Goal: Task Accomplishment & Management: Manage account settings

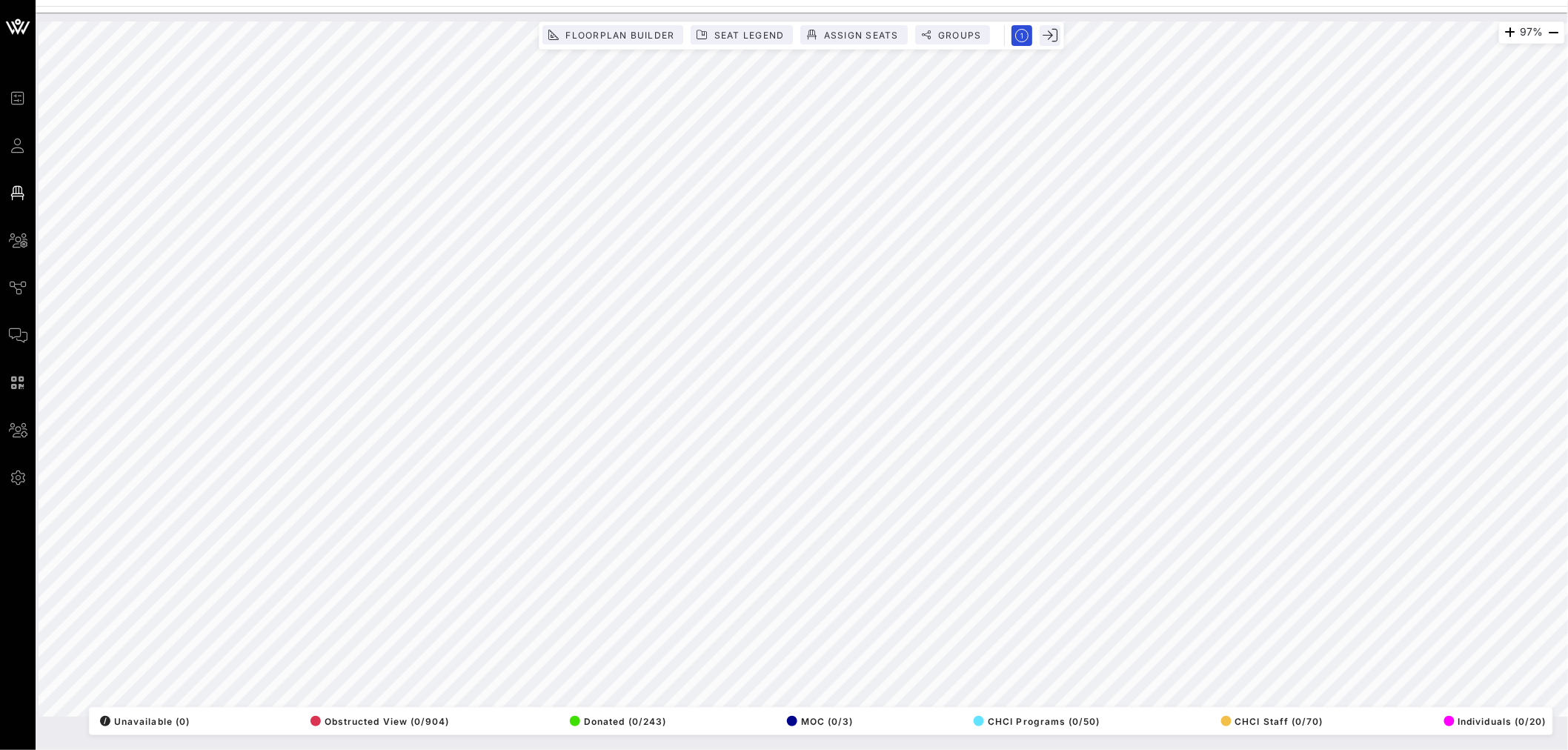
click at [637, 45] on div "Floorplan Builder Seat Legend Assign Seats Groups" at bounding box center [801, 36] width 518 height 21
click at [634, 40] on button "Floorplan Builder" at bounding box center [612, 35] width 141 height 19
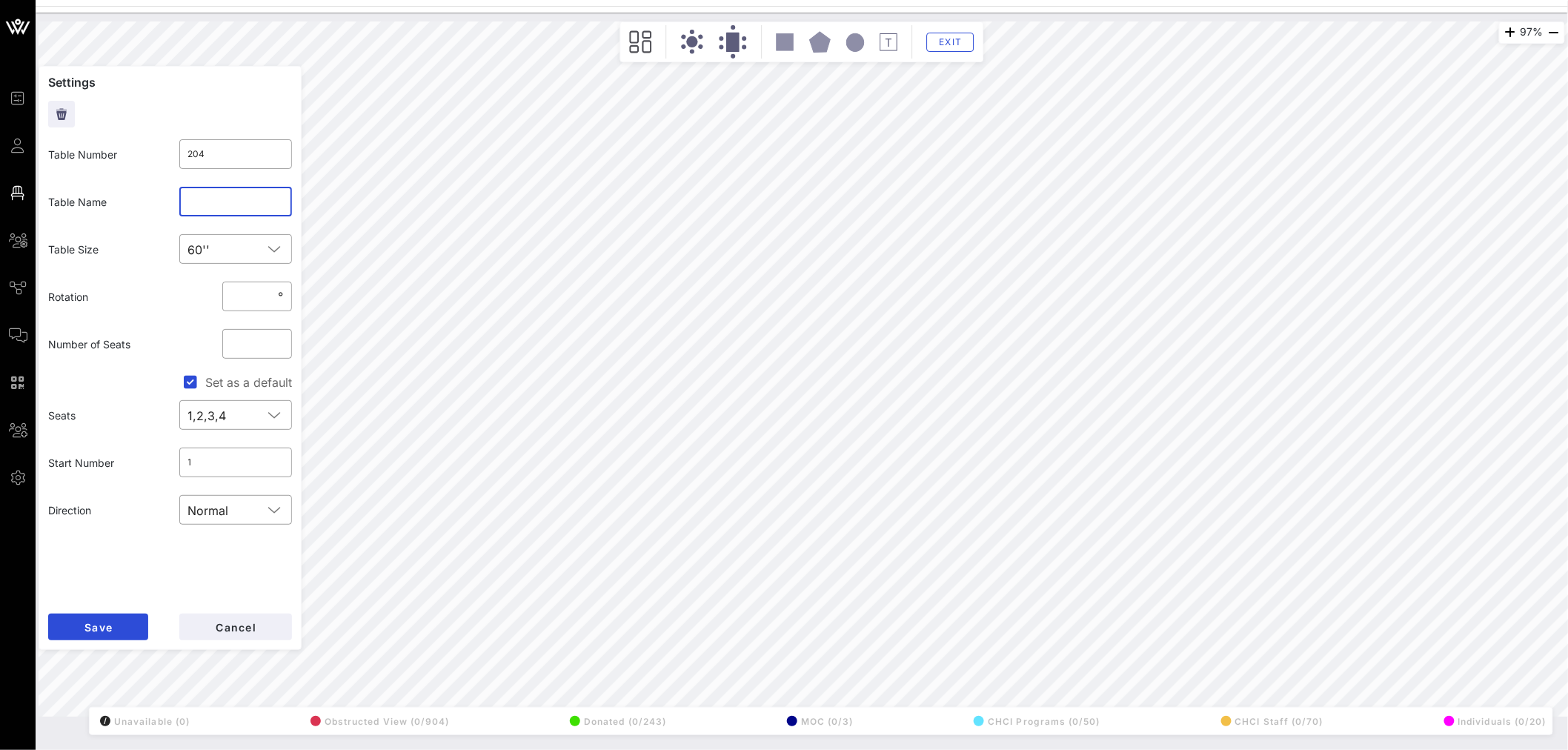
click at [239, 202] on input "text" at bounding box center [236, 202] width 96 height 24
type input "VIP 2"
click at [114, 626] on button "Save" at bounding box center [99, 627] width 100 height 26
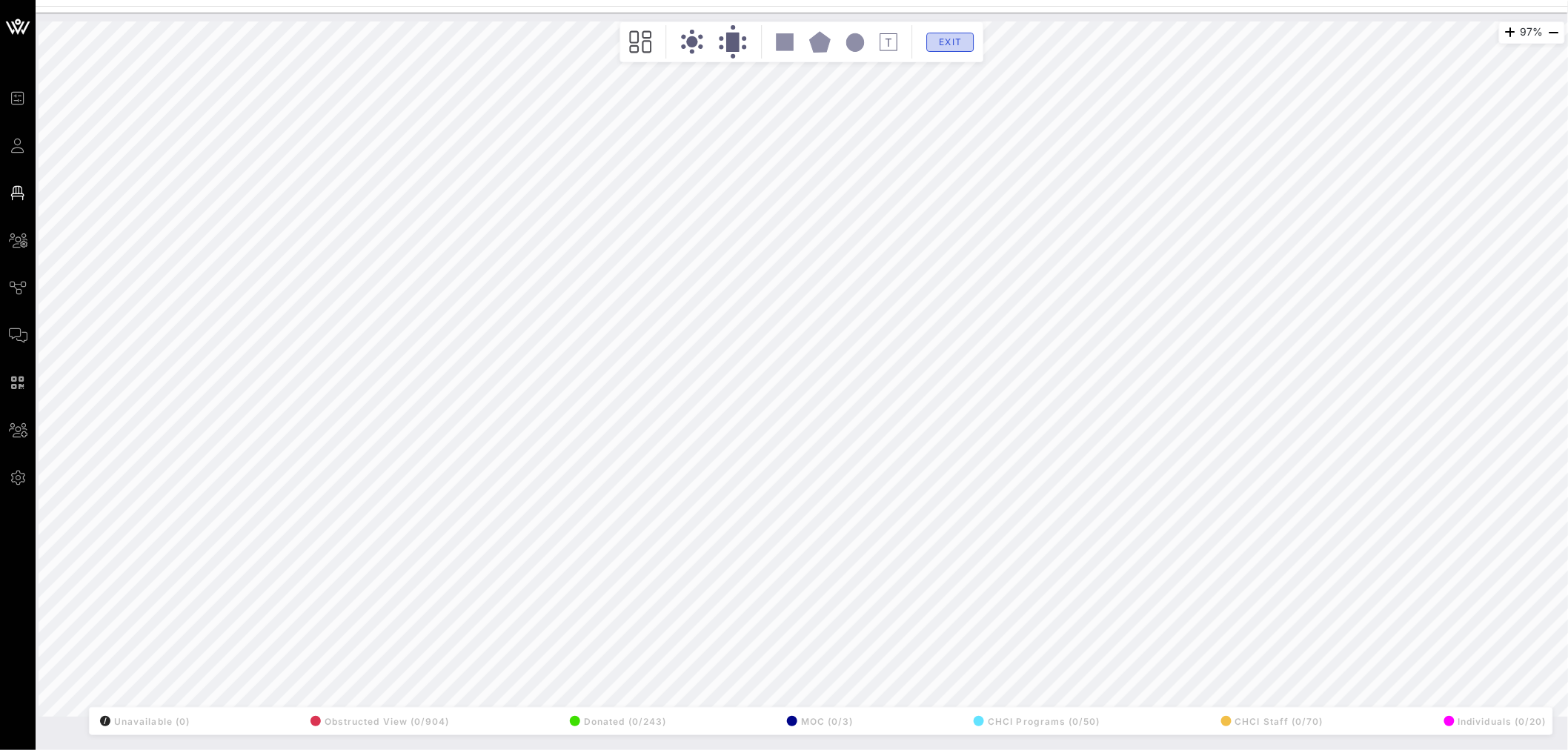
click at [943, 43] on span "Exit" at bounding box center [950, 41] width 28 height 11
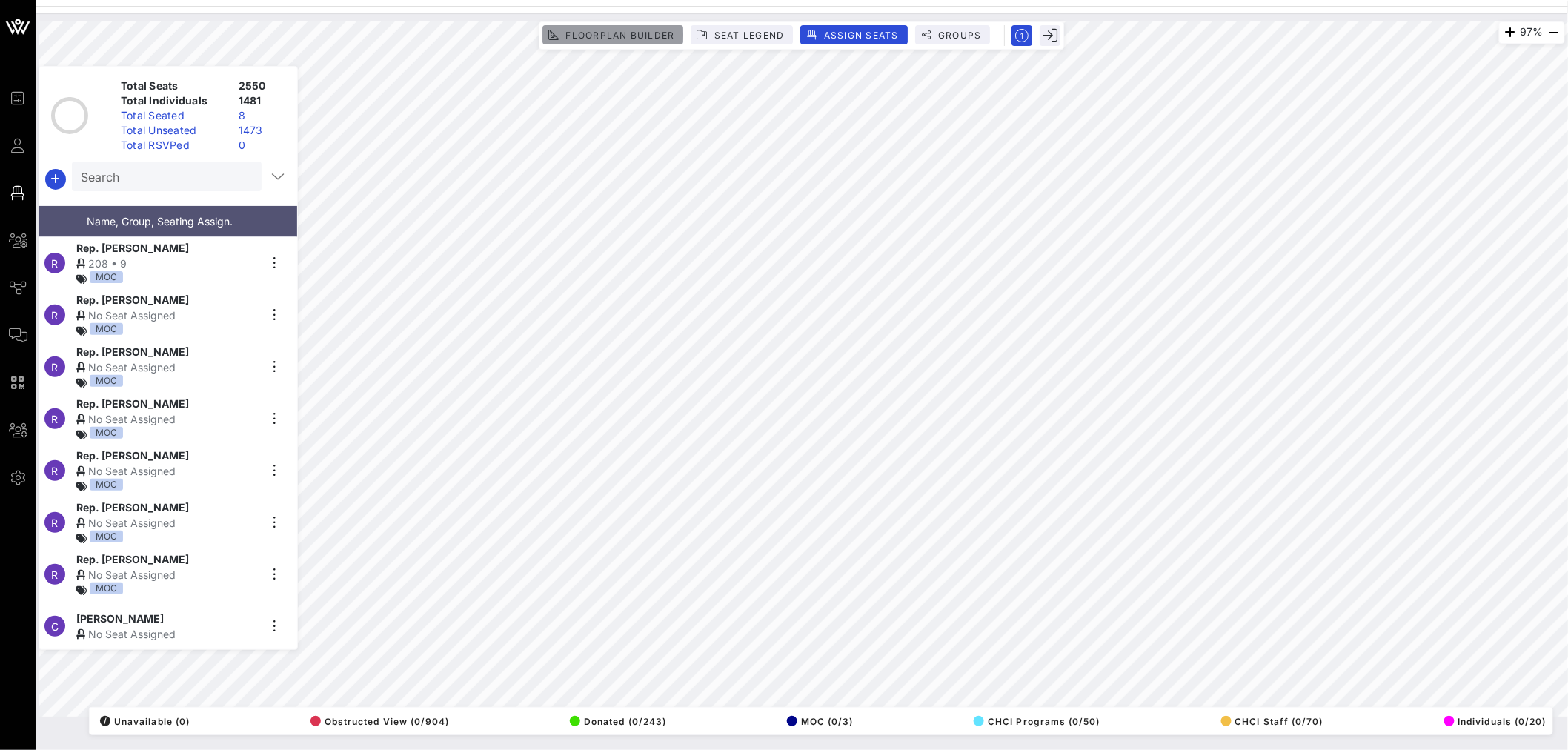
click at [604, 35] on span "Floorplan Builder" at bounding box center [619, 35] width 110 height 11
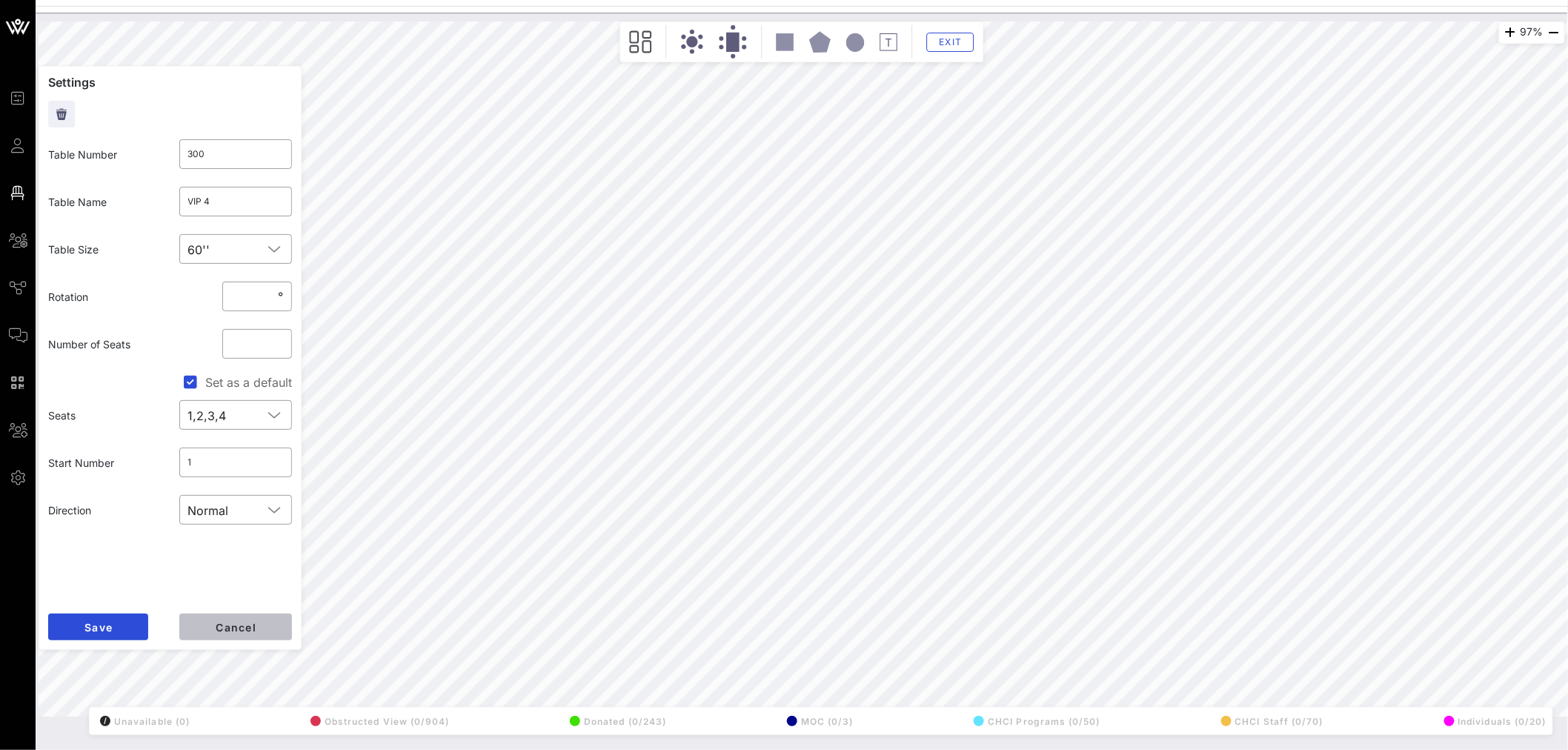
click at [250, 623] on span "Cancel" at bounding box center [235, 628] width 41 height 12
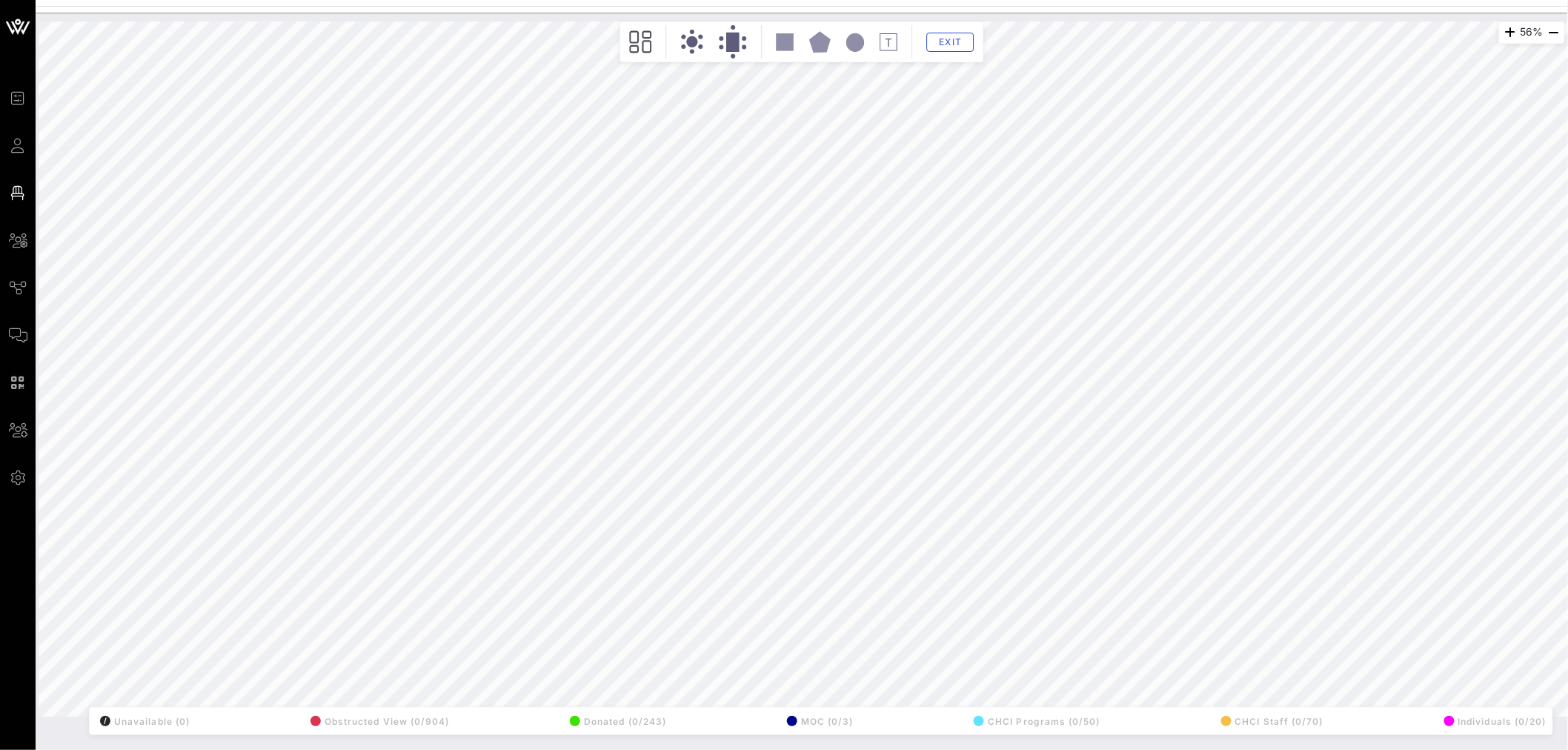
click at [943, 31] on div "Exit" at bounding box center [802, 42] width 356 height 33
click at [947, 45] on span "Exit" at bounding box center [950, 41] width 28 height 11
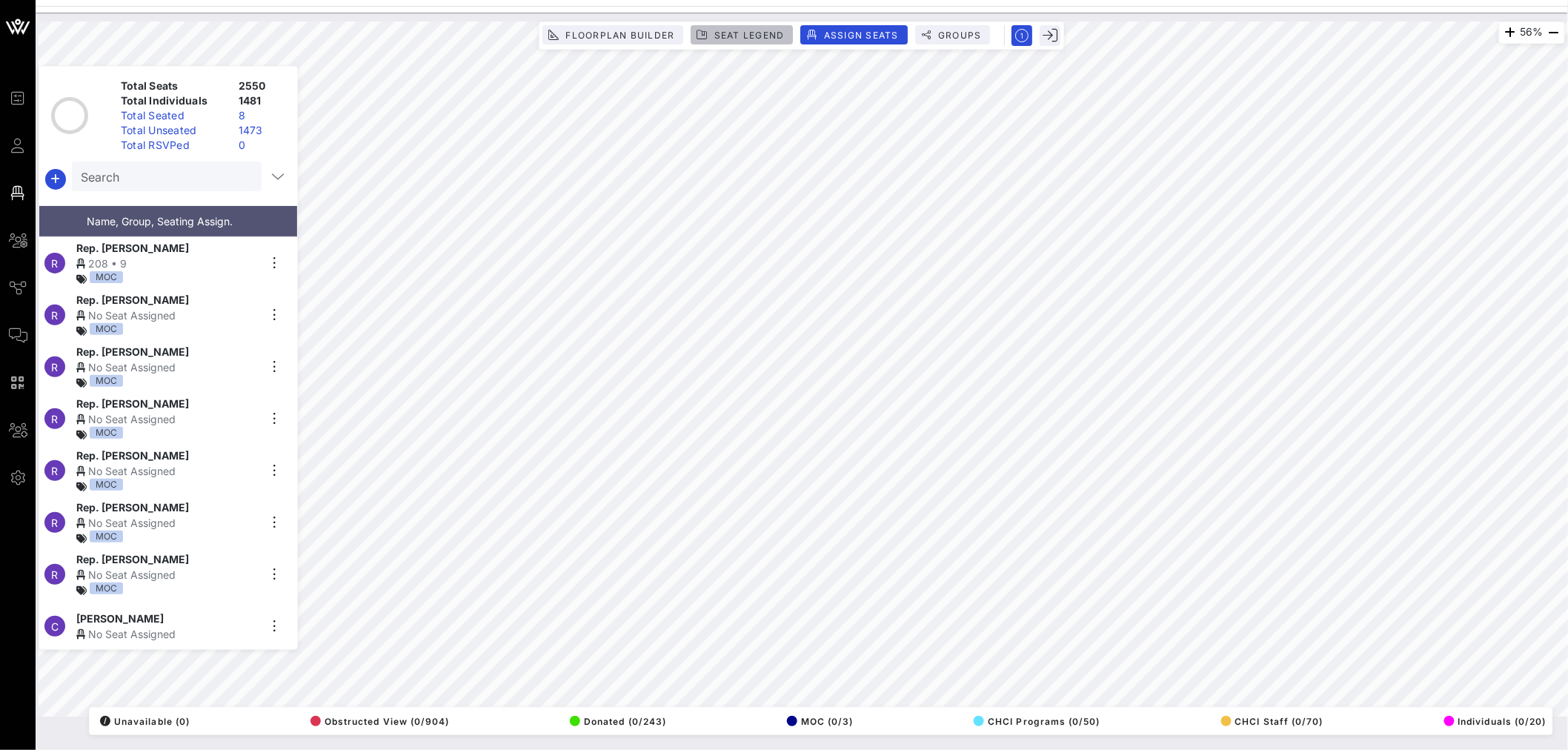
click at [753, 39] on span "Seat Legend" at bounding box center [749, 35] width 71 height 11
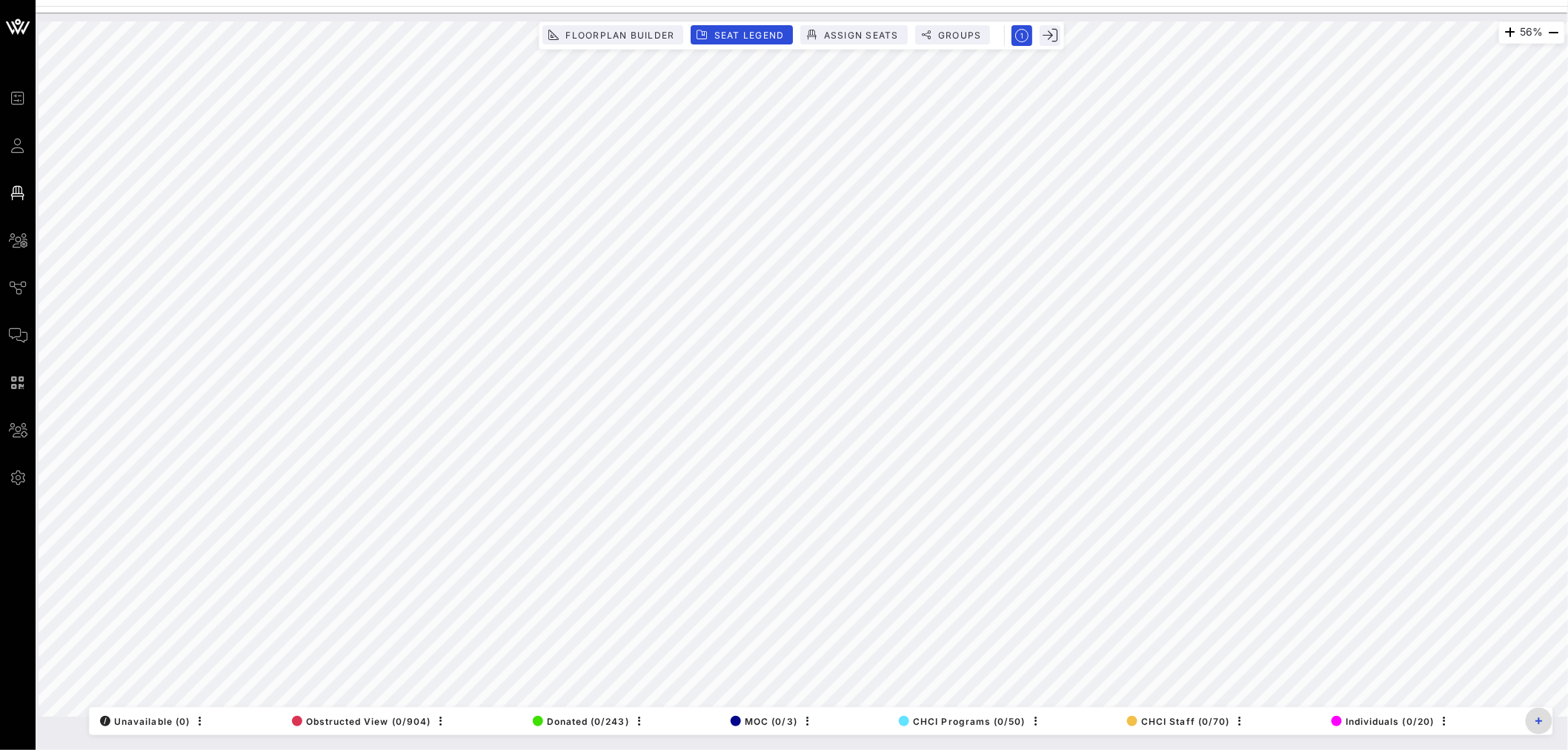
click at [1535, 724] on icon "button" at bounding box center [1539, 721] width 7 height 7
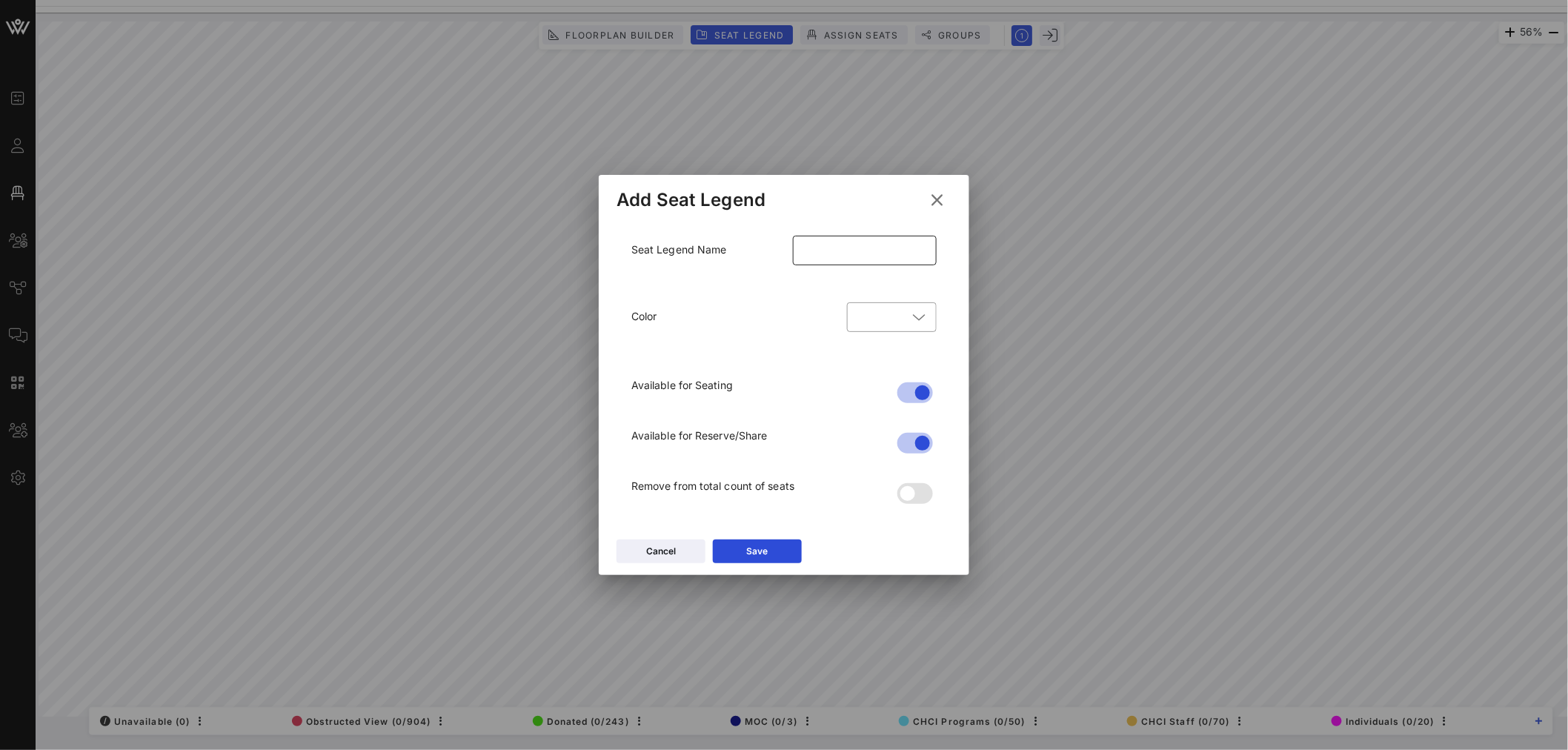
click at [850, 253] on input "text" at bounding box center [864, 250] width 126 height 24
click at [927, 316] on div "​" at bounding box center [891, 318] width 90 height 30
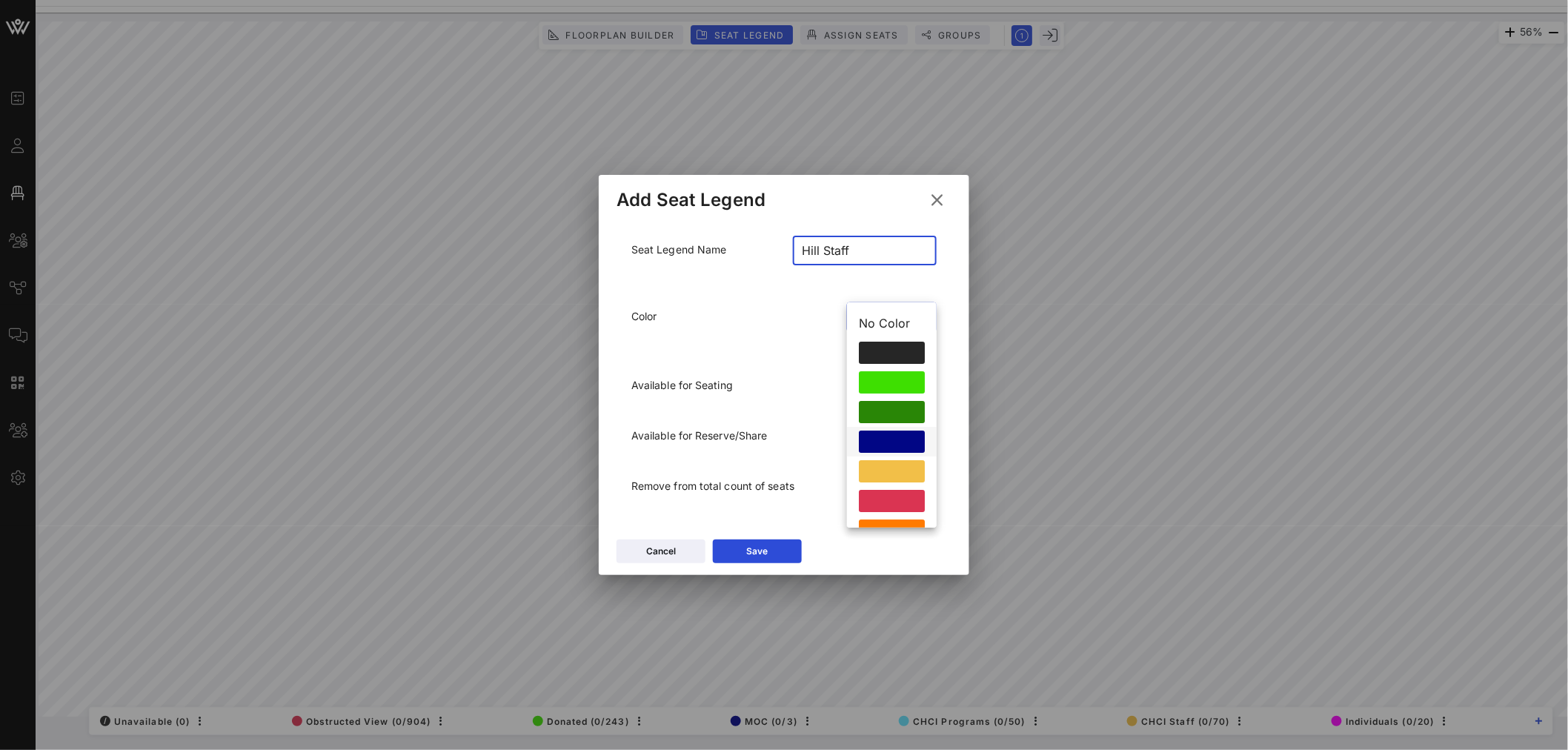
click at [880, 440] on div at bounding box center [891, 441] width 66 height 22
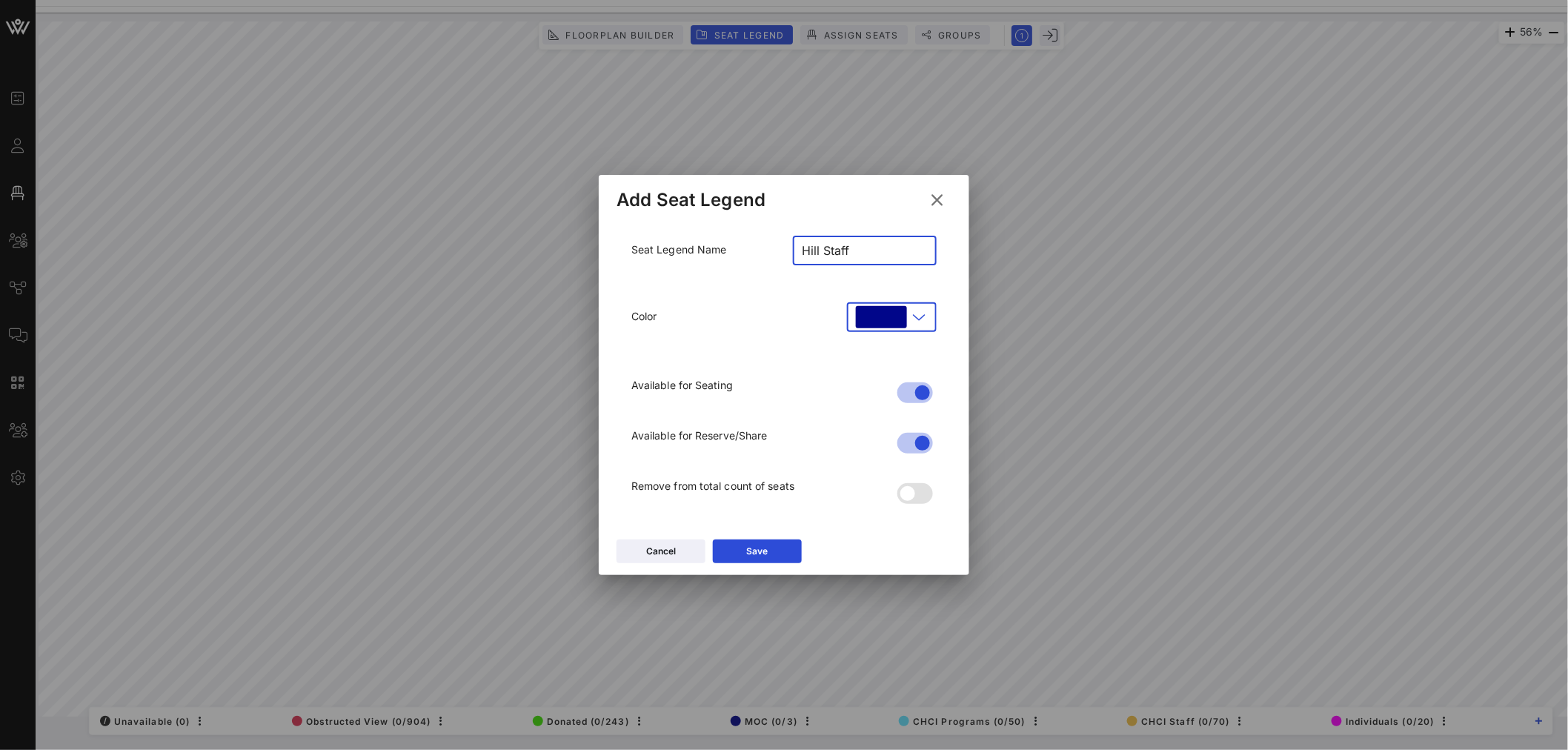
click at [929, 320] on div "​" at bounding box center [891, 318] width 90 height 30
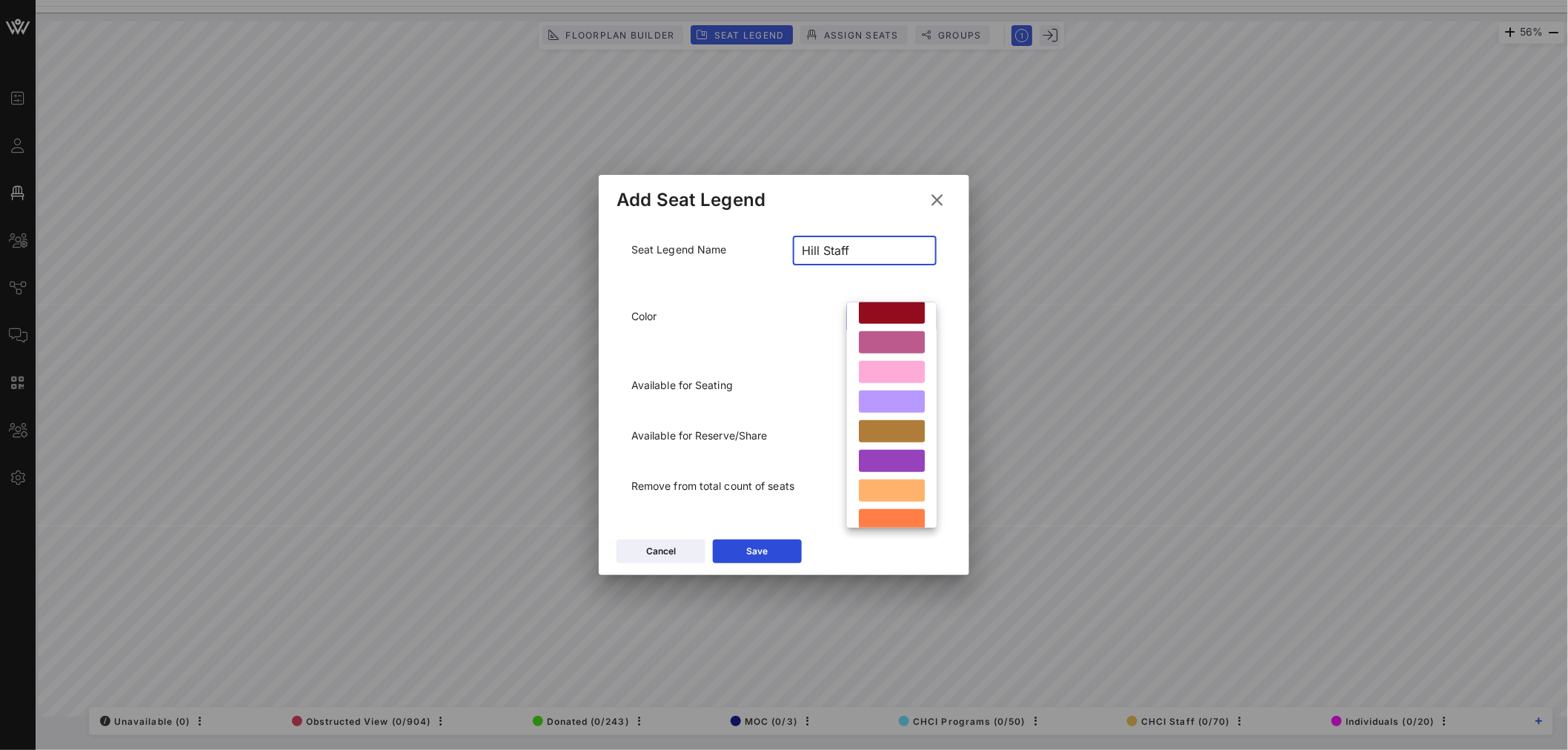
scroll to position [374, 0]
click at [888, 452] on div at bounding box center [891, 452] width 66 height 22
click at [920, 317] on icon at bounding box center [918, 317] width 13 height 18
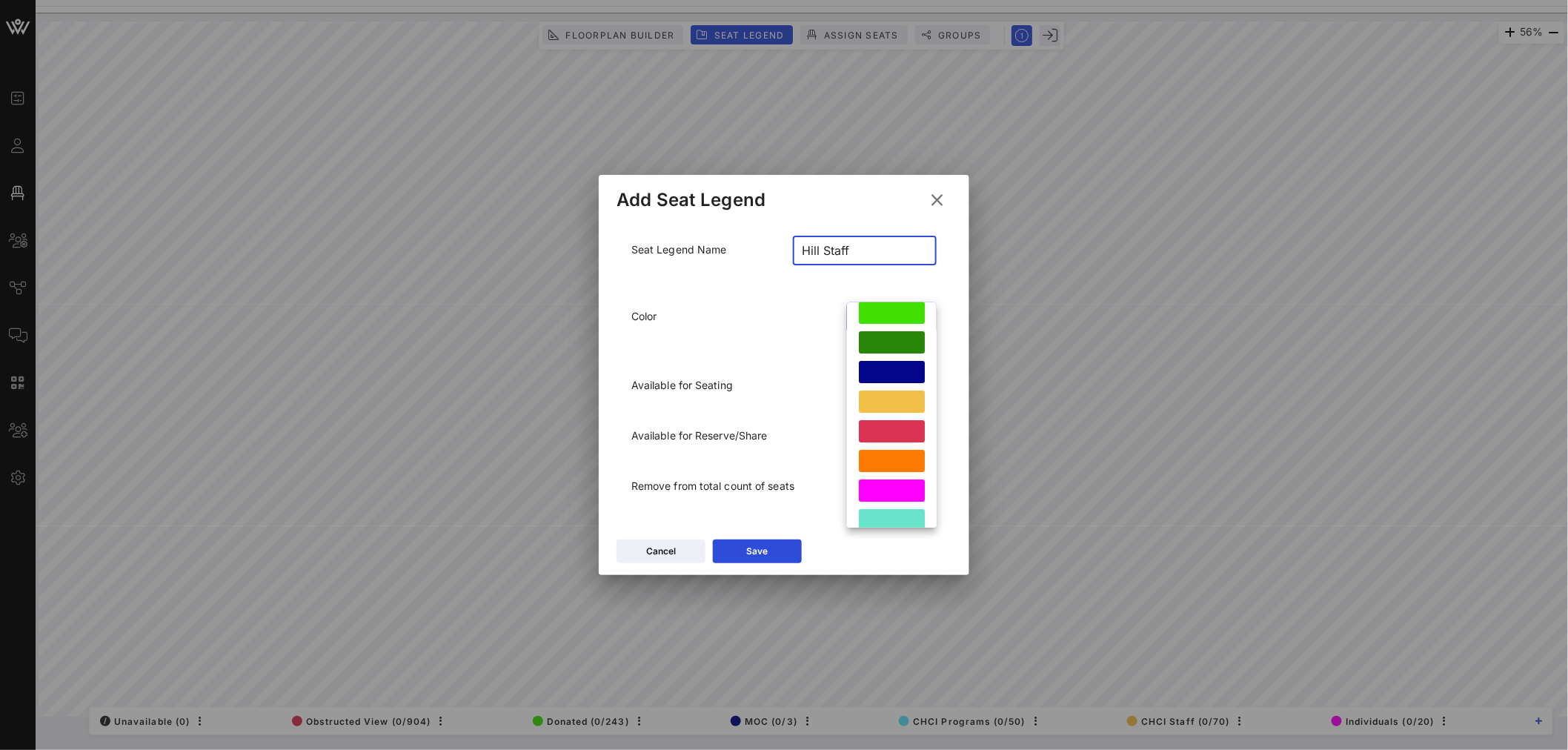
scroll to position [40, 0]
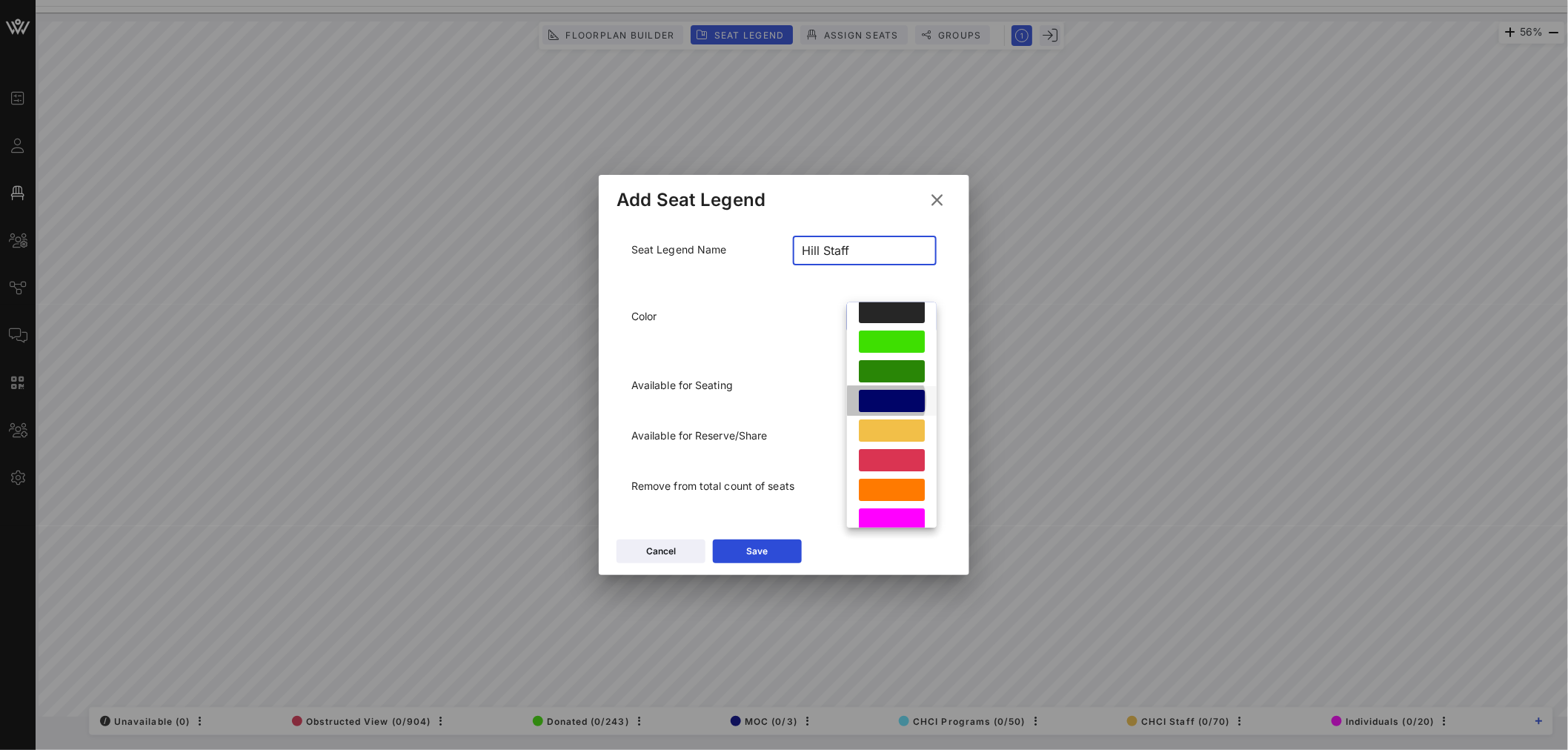
click at [890, 401] on div at bounding box center [891, 401] width 66 height 22
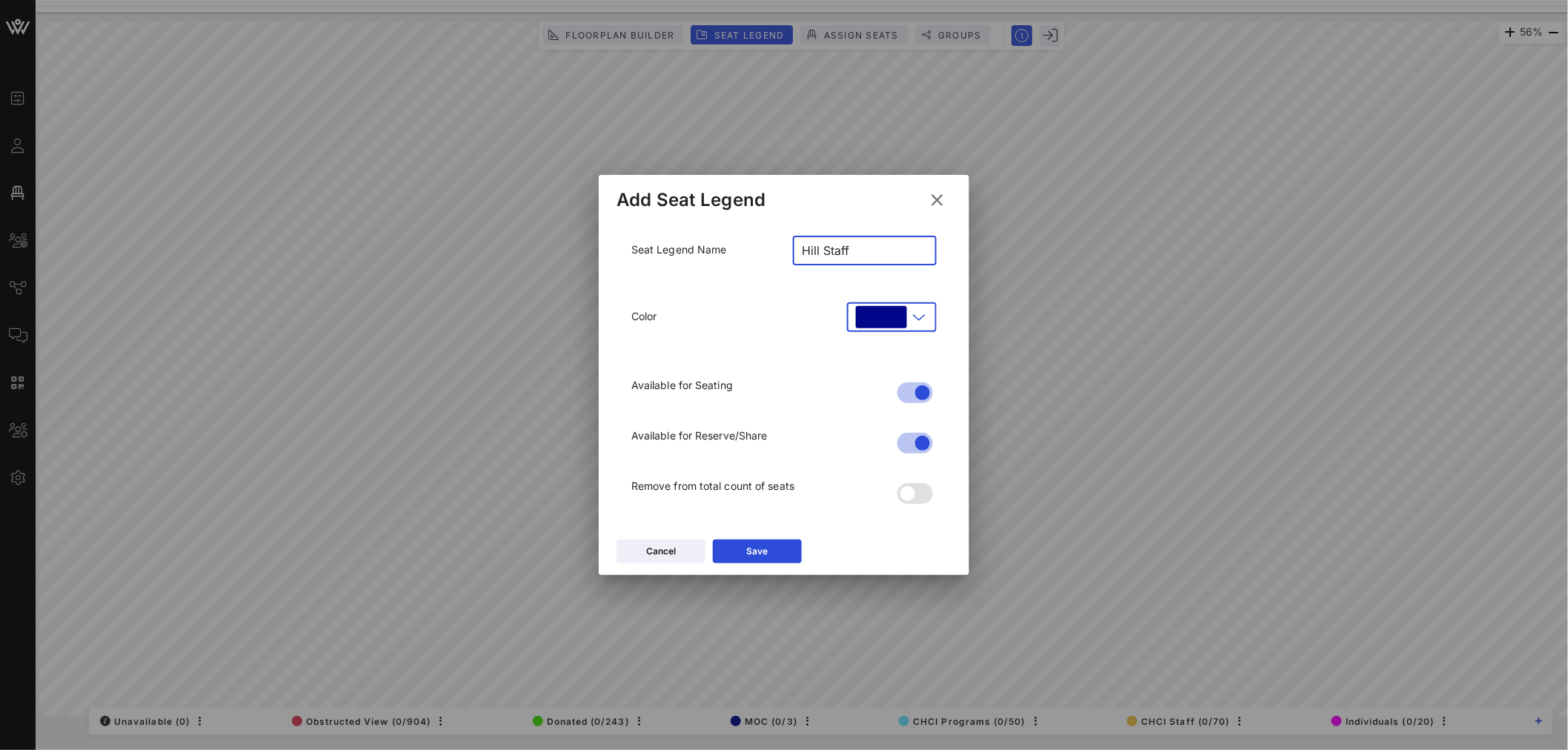
type input "Hill Staff"
click at [767, 533] on div "Cancel Save" at bounding box center [783, 554] width 370 height 43
click at [757, 552] on icon at bounding box center [758, 551] width 11 height 9
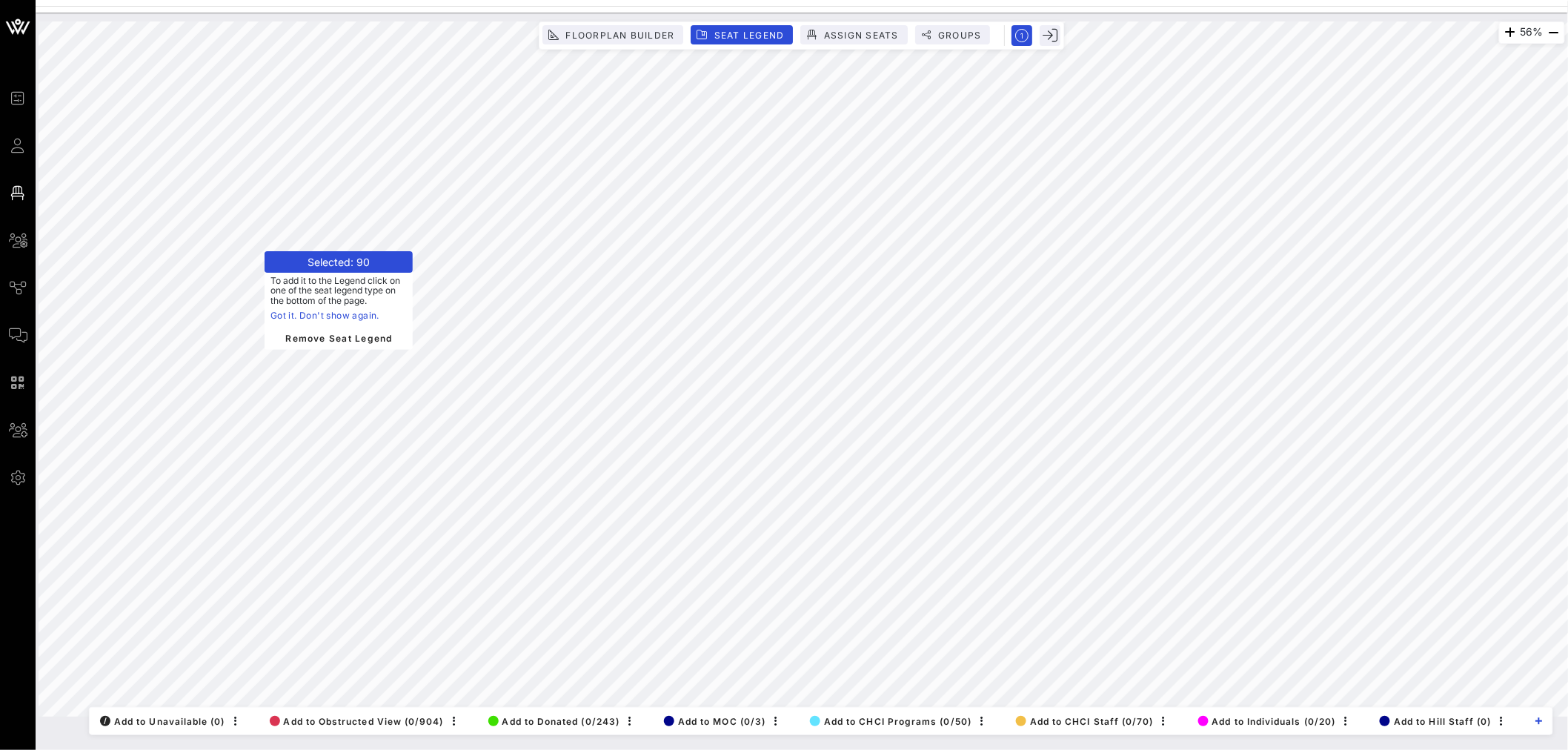
click at [352, 317] on link "Got it. Don't show again." at bounding box center [338, 315] width 136 height 15
click at [1441, 720] on span "Add to Hill Staff (0)" at bounding box center [1435, 721] width 112 height 11
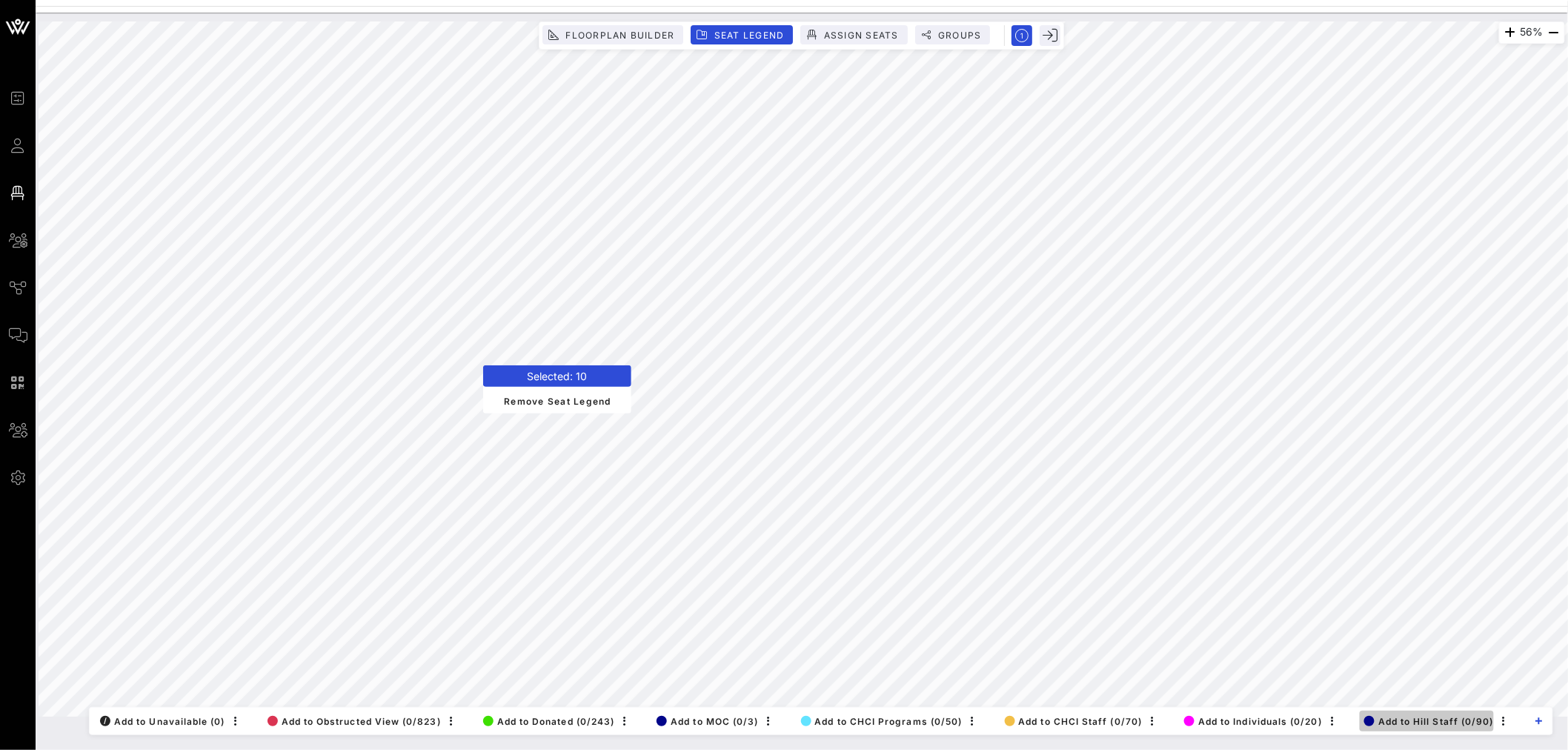
click at [1425, 720] on span "Add to Hill Staff (0/90)" at bounding box center [1428, 721] width 129 height 11
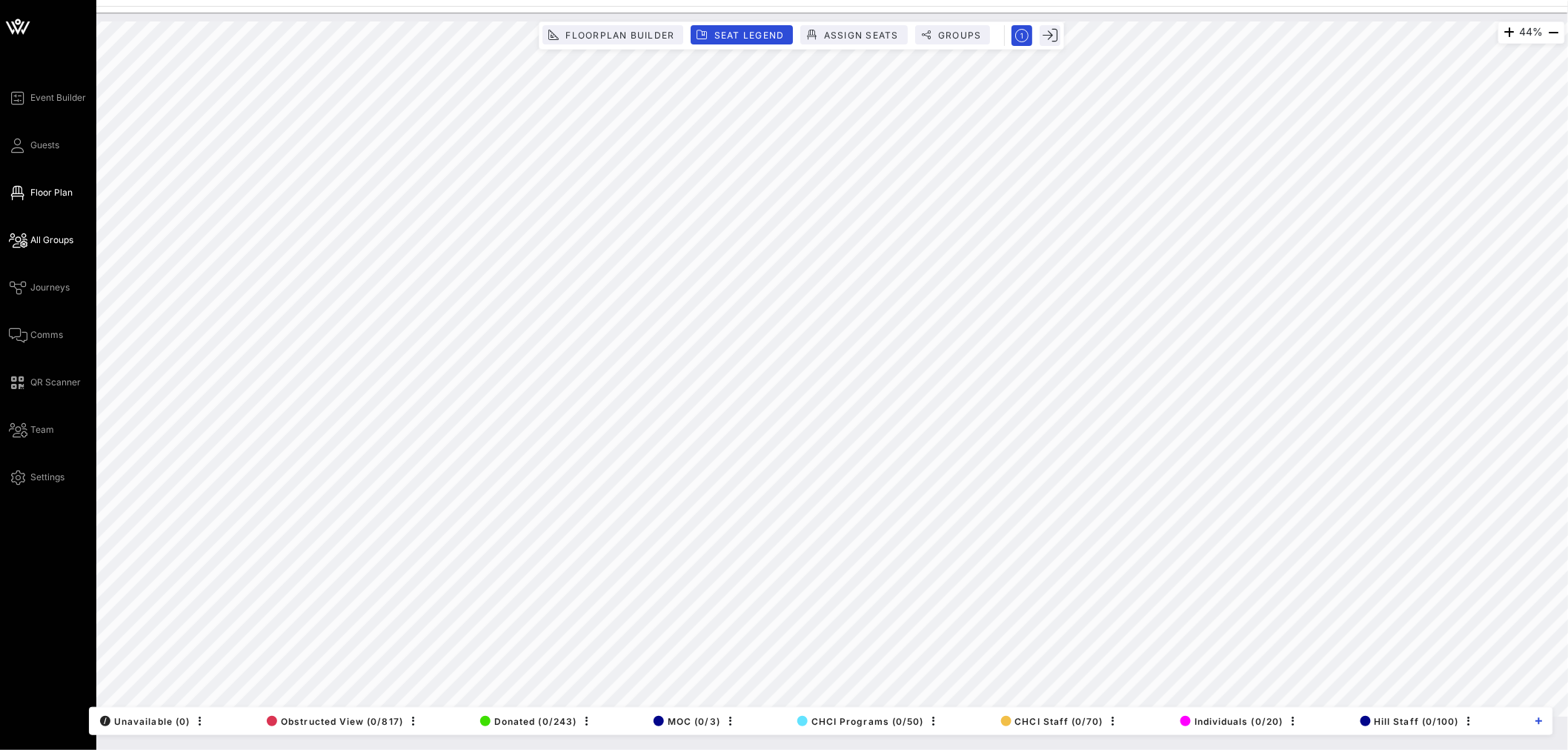
click at [54, 239] on span "All Groups" at bounding box center [52, 239] width 43 height 13
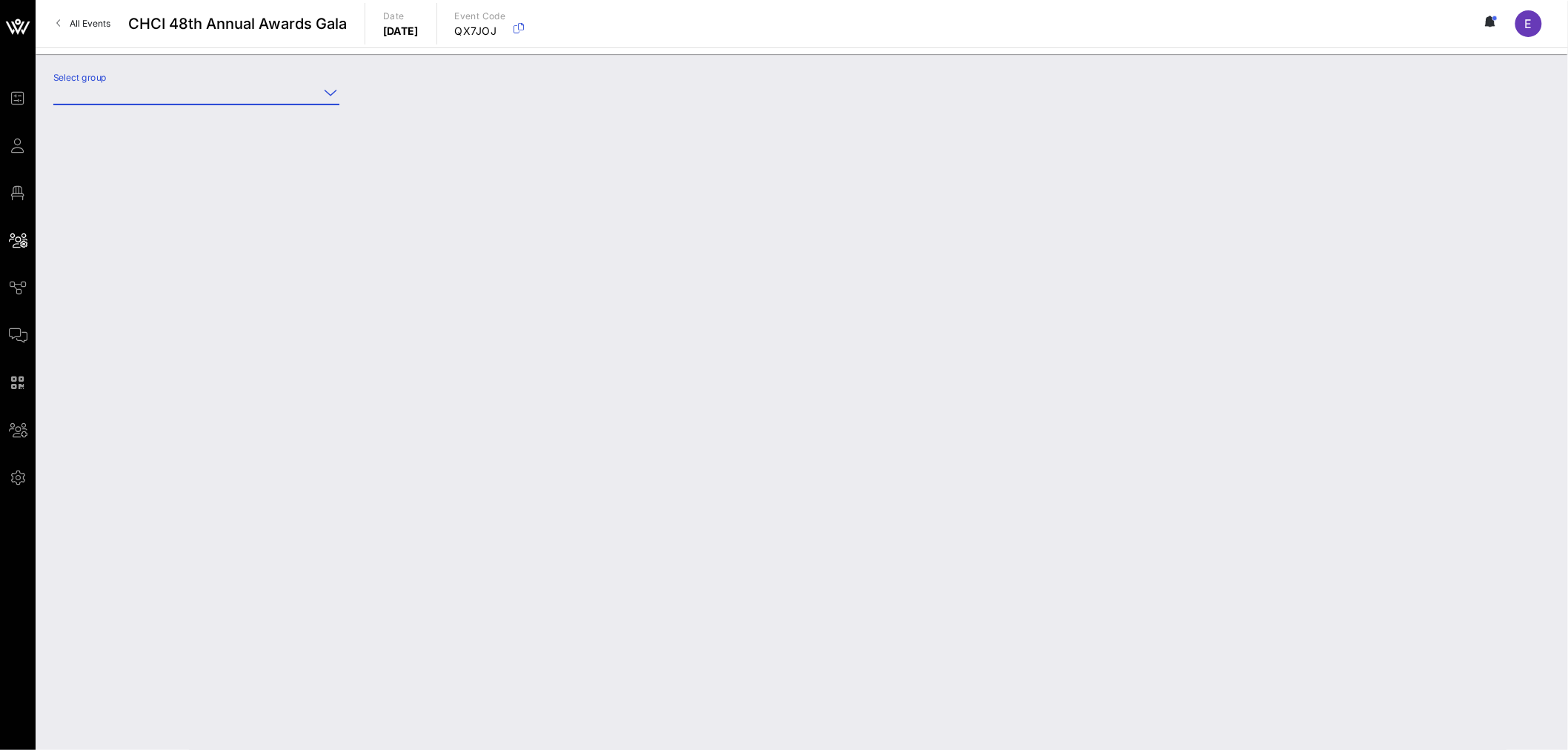
click at [200, 96] on input "Select group" at bounding box center [186, 92] width 265 height 24
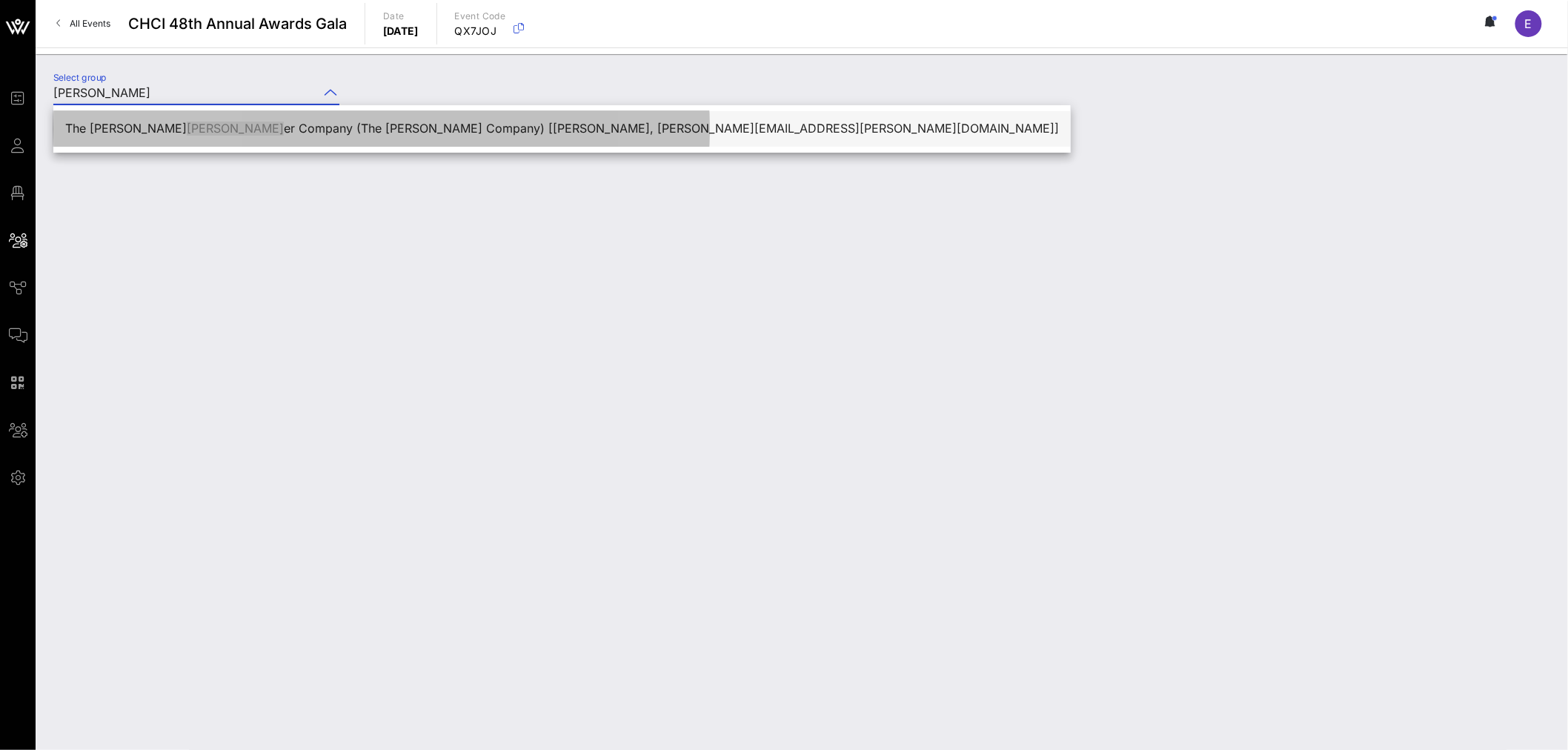
click at [317, 132] on div "The [PERSON_NAME] er Company (The [PERSON_NAME] Company) [[PERSON_NAME], [PERSO…" at bounding box center [561, 129] width 993 height 14
type input "The [PERSON_NAME] Company (The [PERSON_NAME] Company) [[PERSON_NAME], [PERSON_N…"
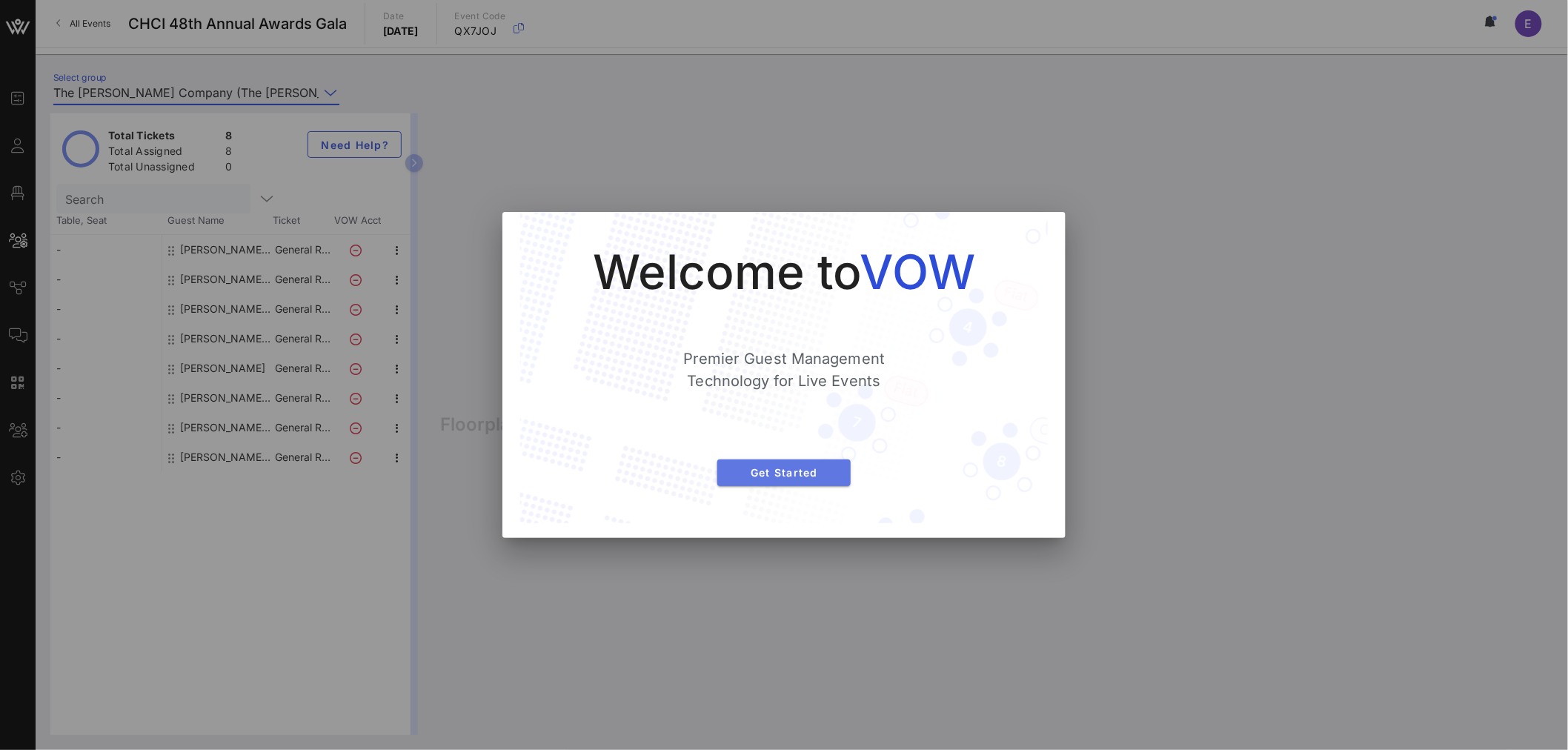
click at [805, 474] on span "Get Started" at bounding box center [784, 473] width 110 height 12
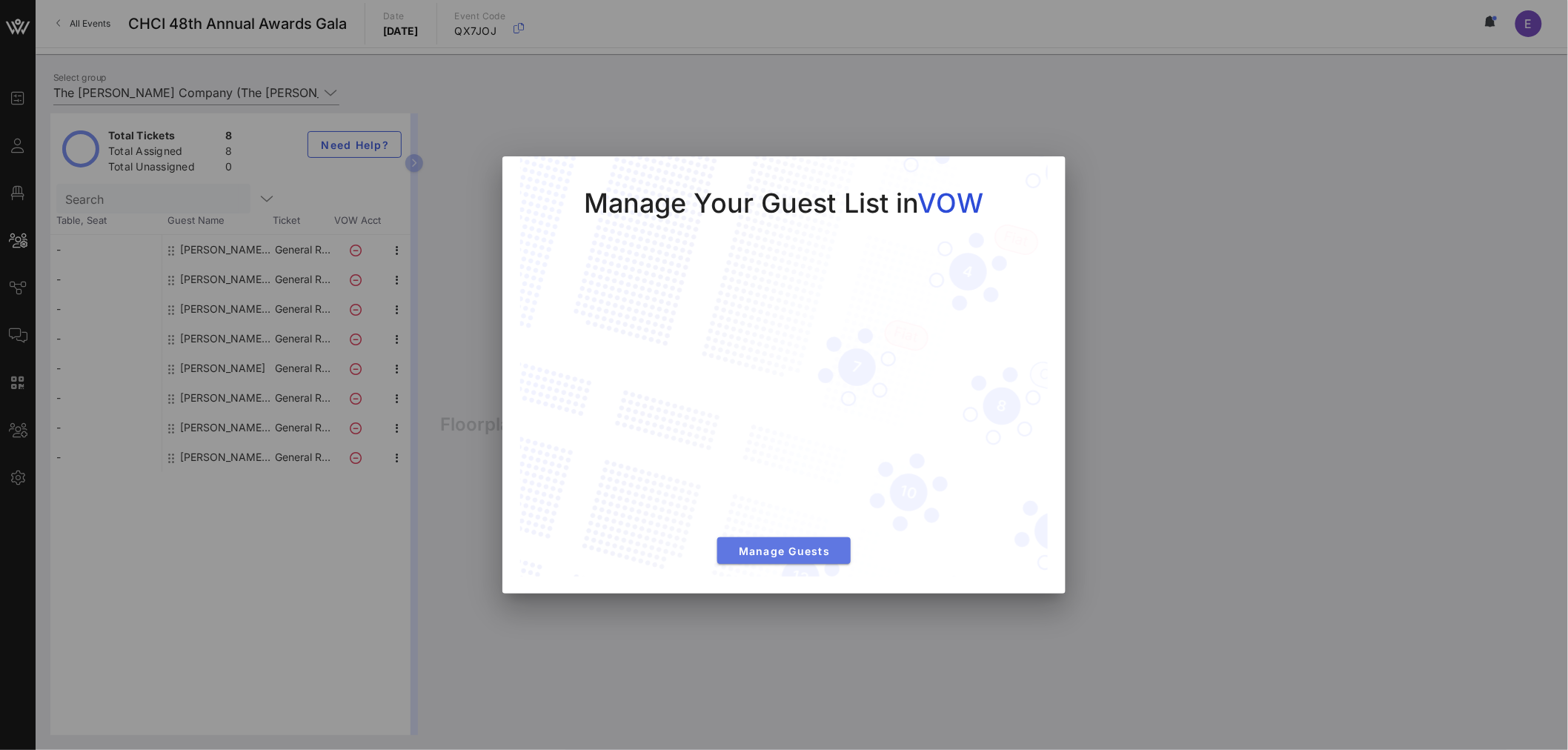
click at [803, 555] on span "Manage Guests" at bounding box center [784, 551] width 110 height 12
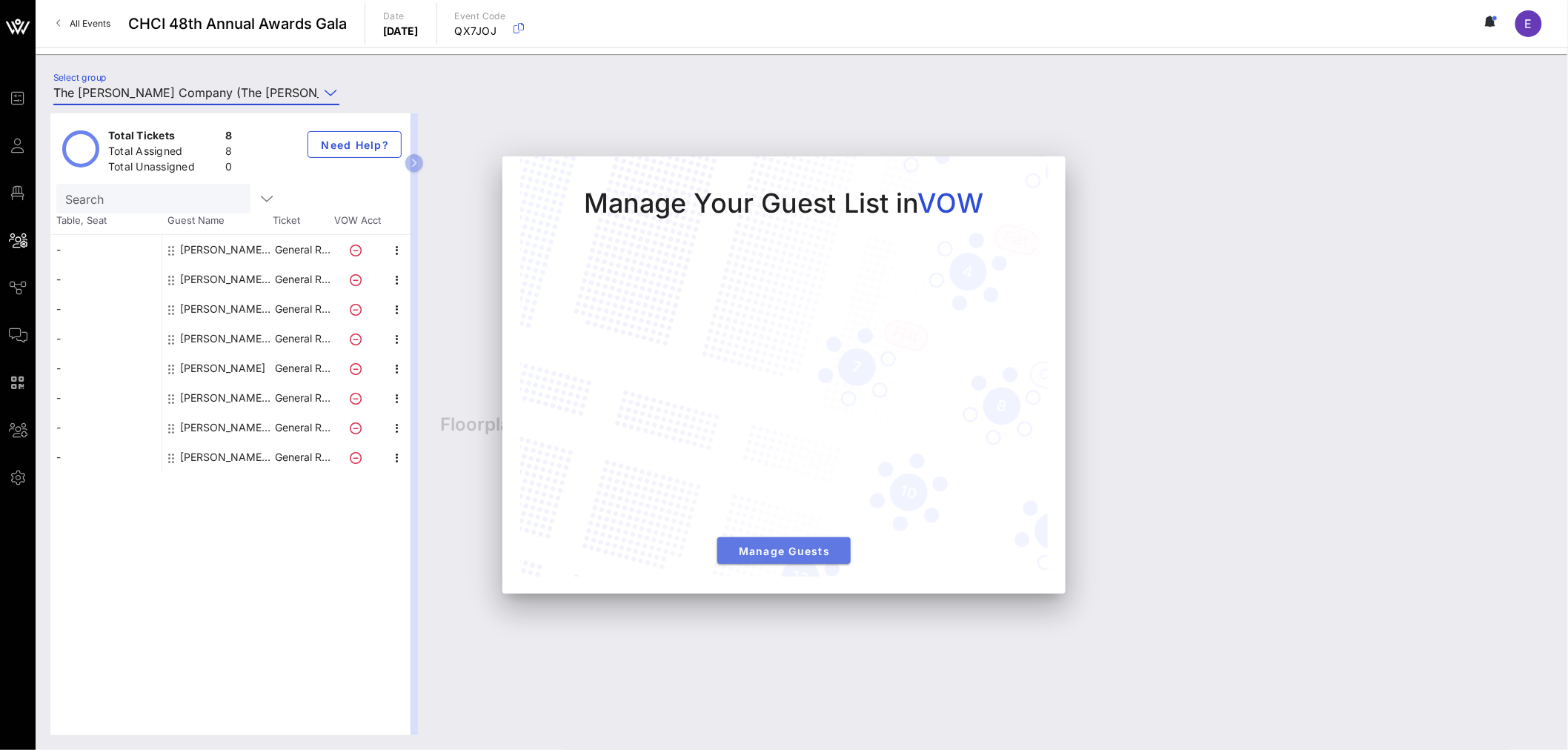
scroll to position [0, 368]
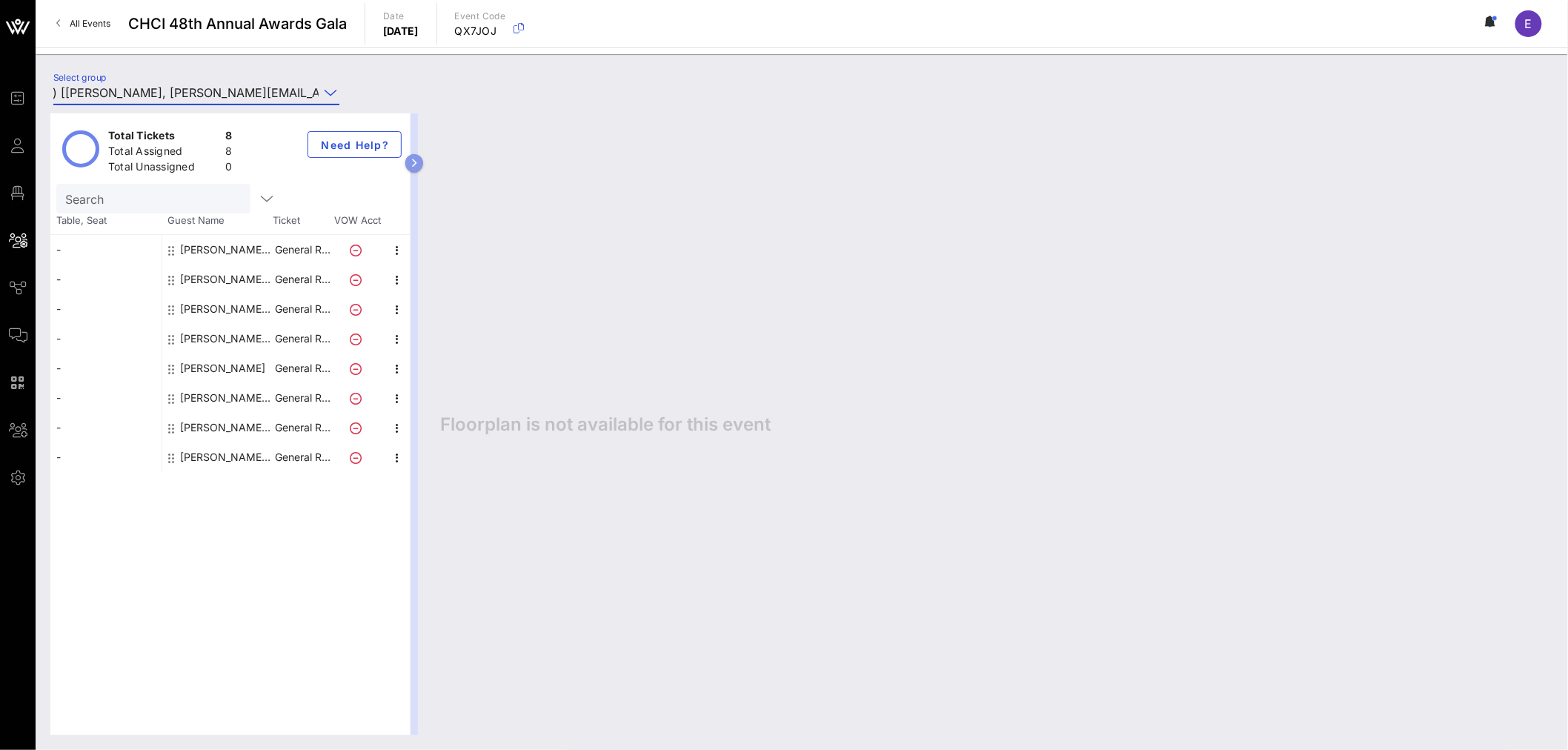
click at [414, 161] on icon "button" at bounding box center [414, 163] width 7 height 9
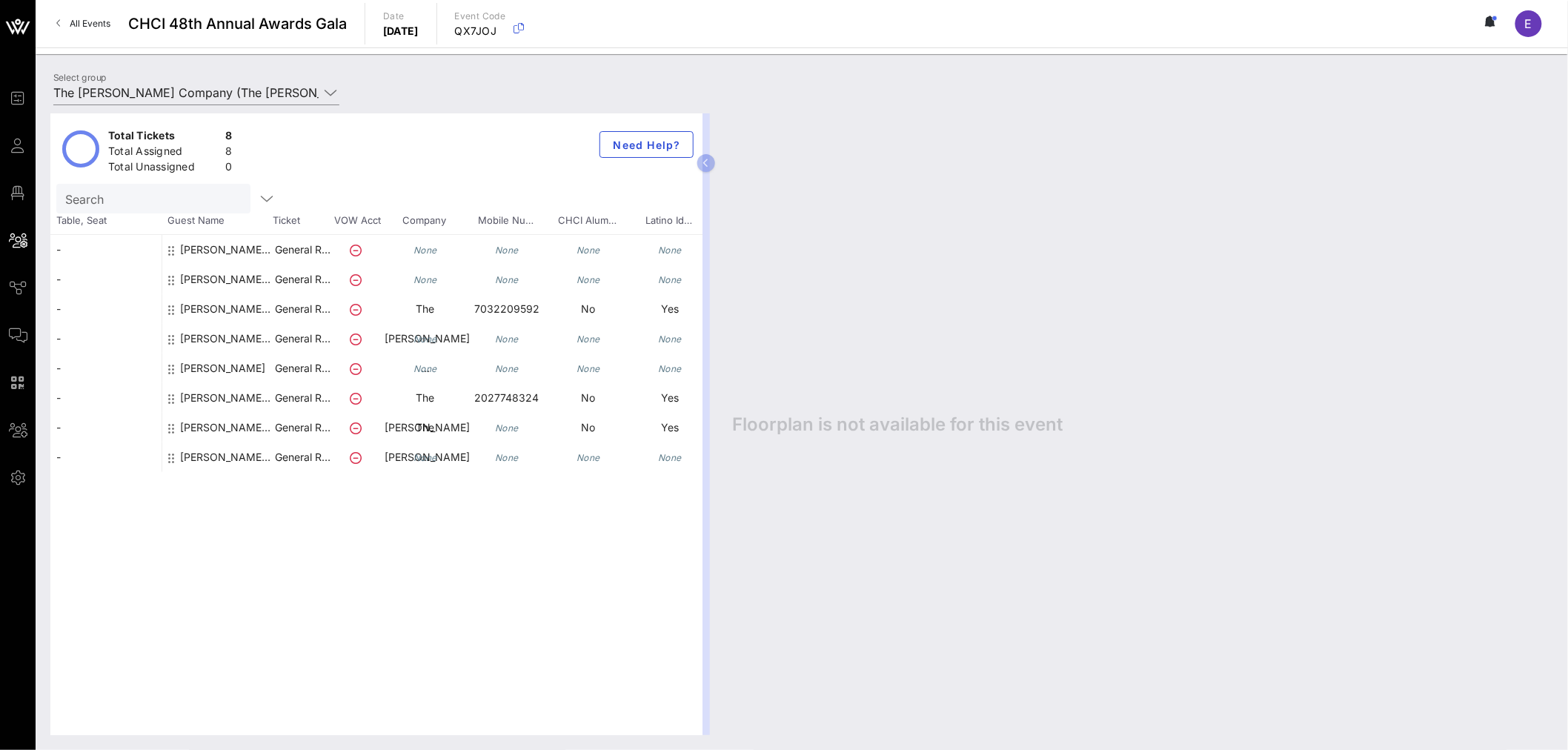
scroll to position [0, 196]
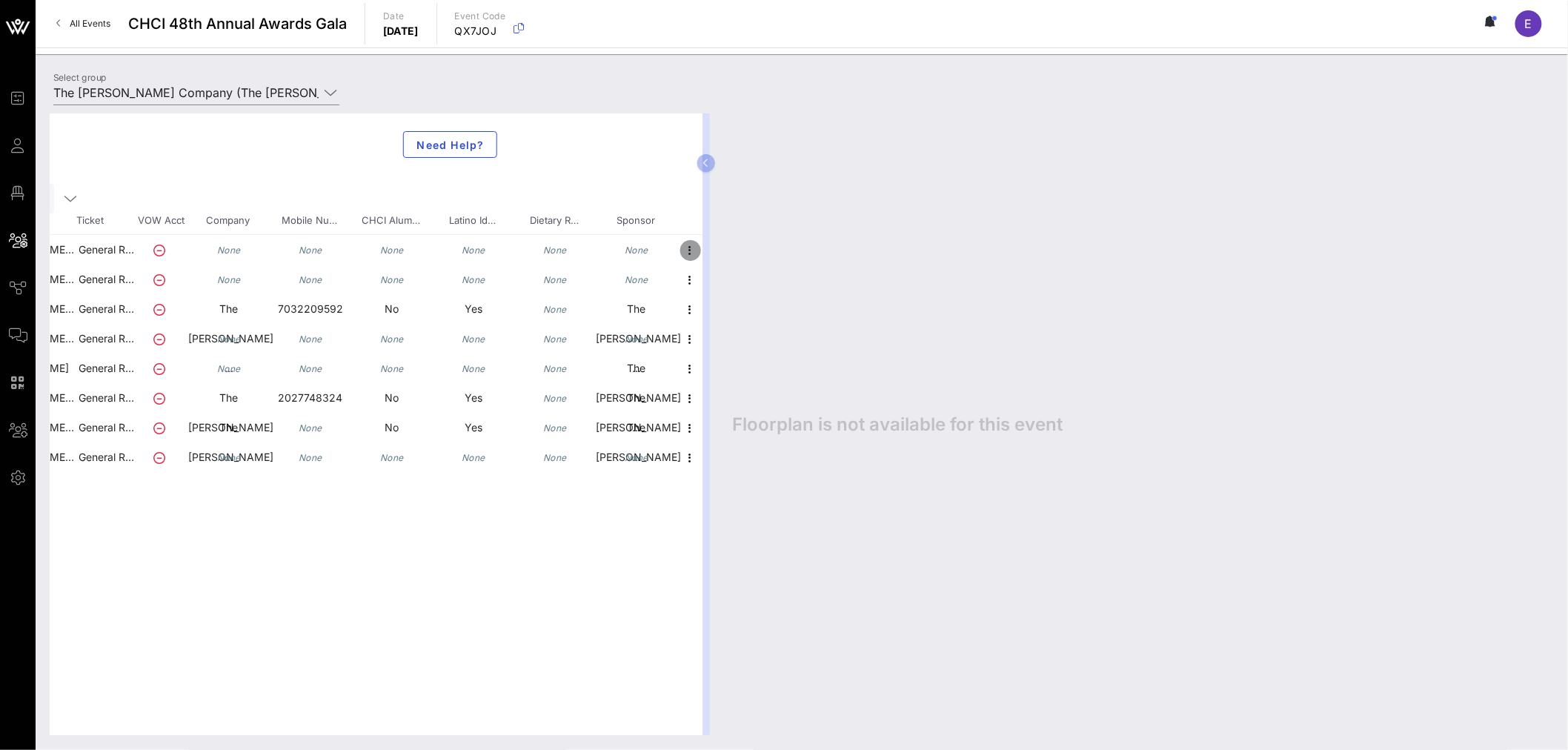
click at [691, 254] on icon "button" at bounding box center [691, 250] width 18 height 18
click at [726, 254] on div "Edit" at bounding box center [768, 254] width 113 height 11
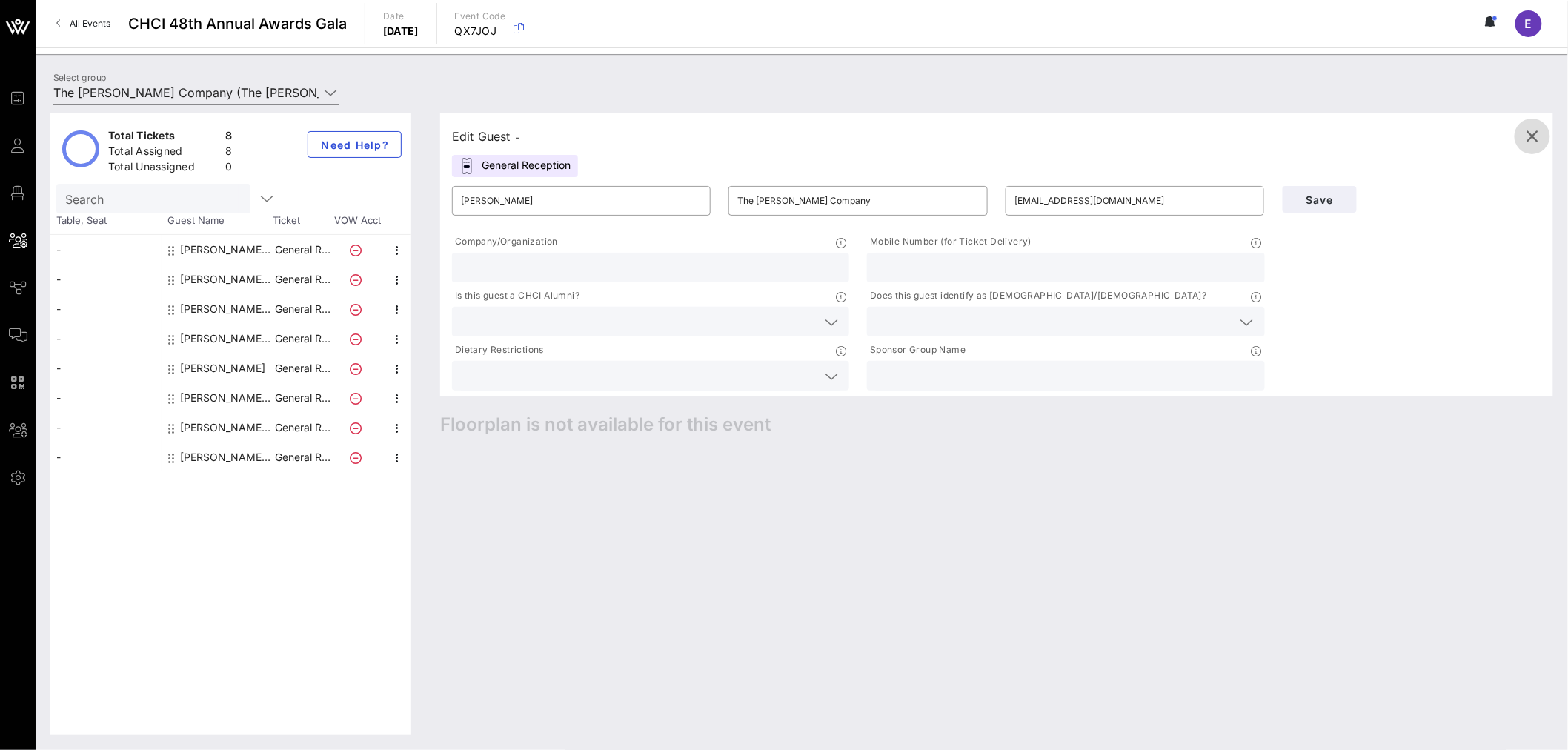
click at [1528, 131] on icon "button" at bounding box center [1532, 136] width 18 height 18
